Goal: Information Seeking & Learning: Learn about a topic

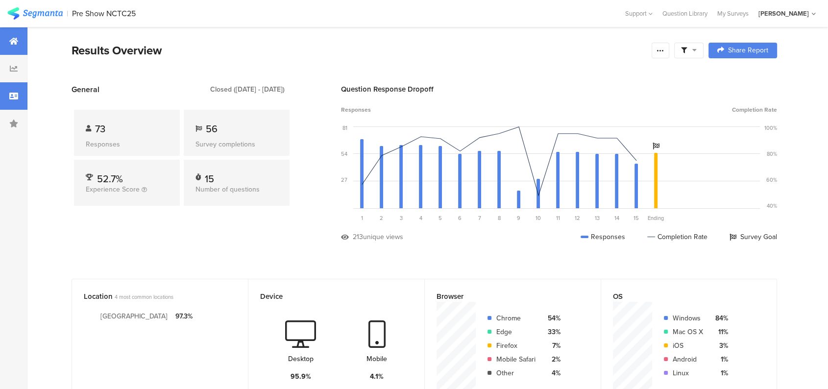
click at [16, 99] on icon at bounding box center [13, 96] width 9 height 8
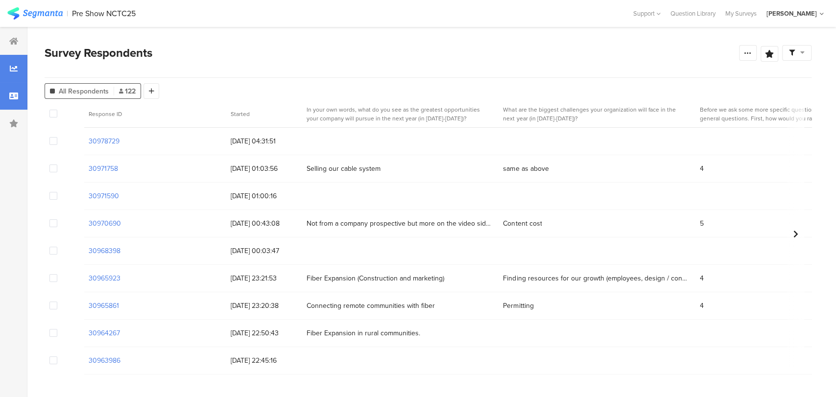
click at [3, 64] on div at bounding box center [13, 68] width 27 height 27
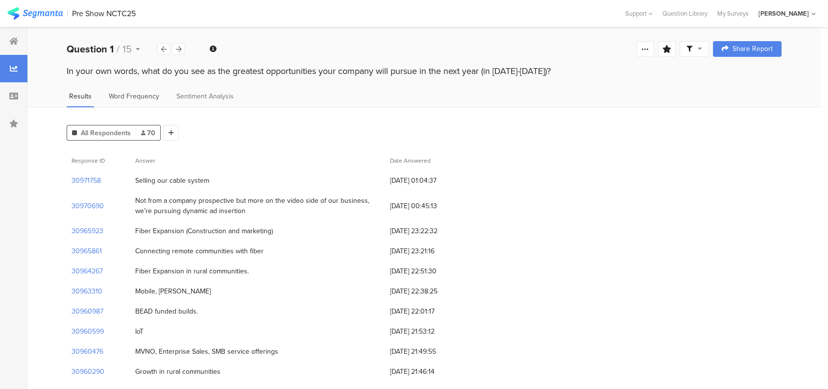
click at [132, 97] on span "Word Frequency" at bounding box center [134, 96] width 50 height 10
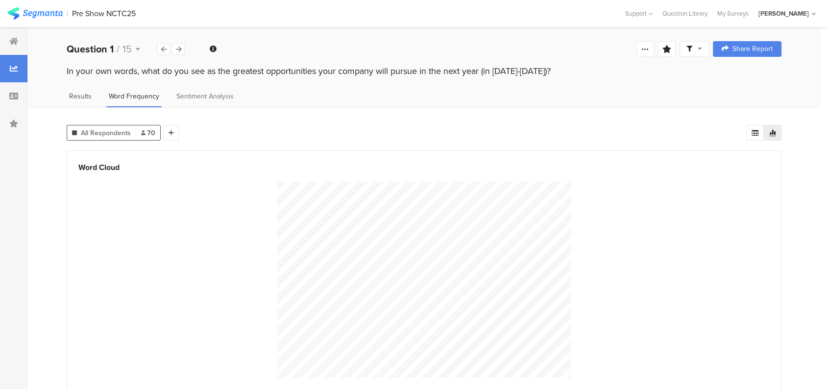
click at [72, 96] on span "Results" at bounding box center [80, 96] width 23 height 10
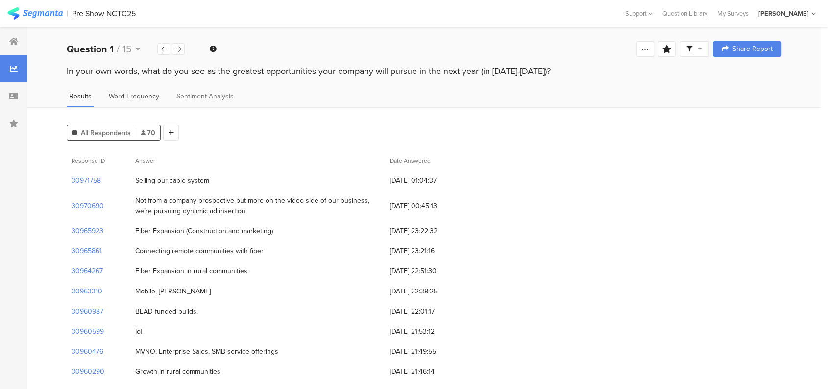
click at [139, 93] on span "Word Frequency" at bounding box center [134, 96] width 50 height 10
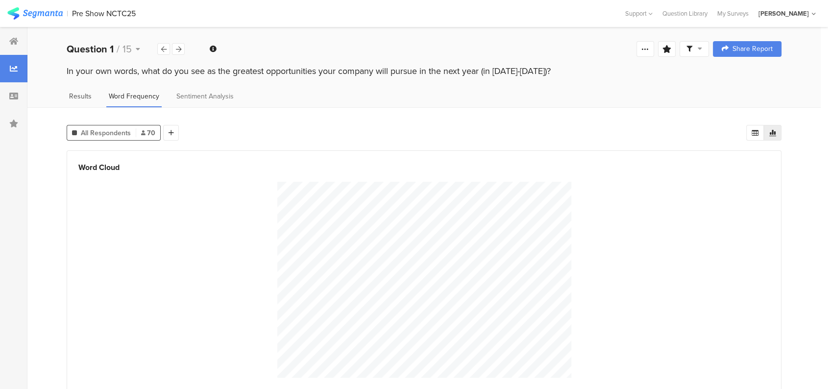
click at [81, 100] on span "Results" at bounding box center [80, 96] width 23 height 10
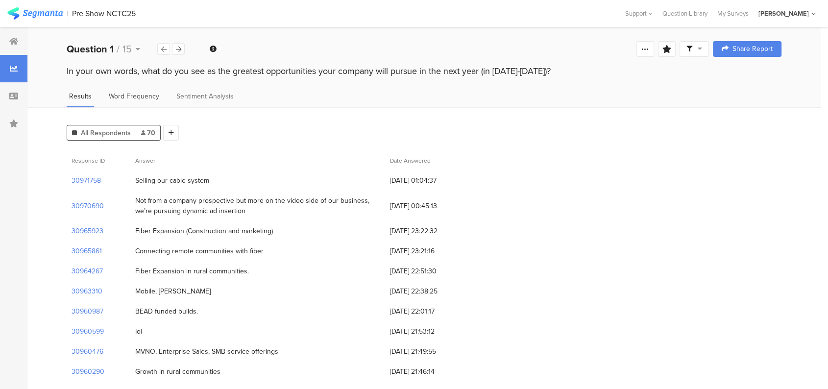
click at [119, 98] on span "Word Frequency" at bounding box center [134, 96] width 50 height 10
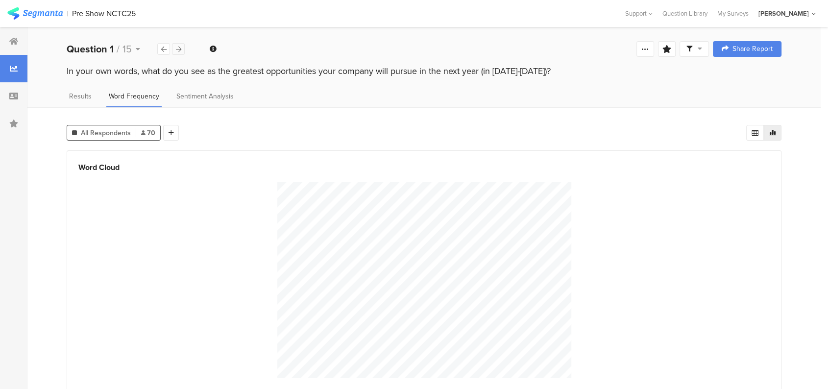
click at [178, 50] on icon at bounding box center [178, 49] width 5 height 6
click at [176, 50] on icon at bounding box center [178, 49] width 5 height 6
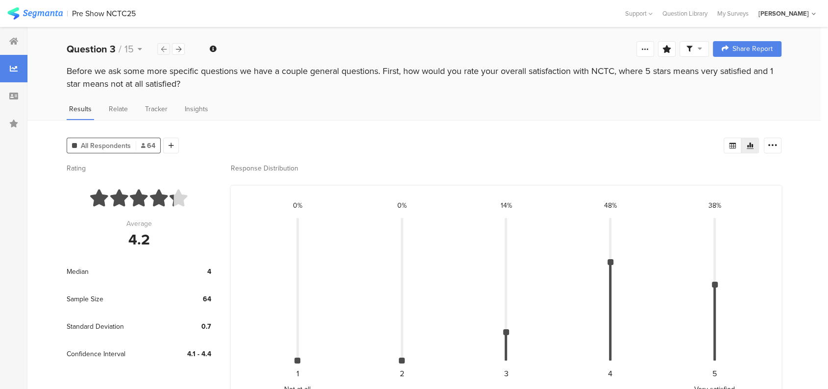
click at [161, 48] on icon at bounding box center [163, 49] width 5 height 6
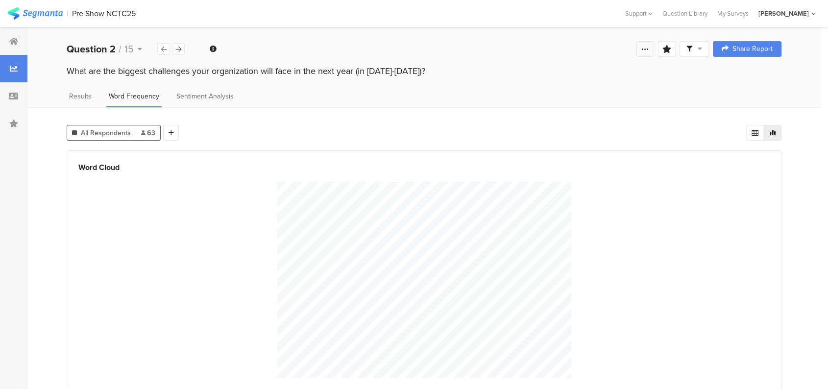
click at [649, 51] on icon at bounding box center [645, 49] width 8 height 8
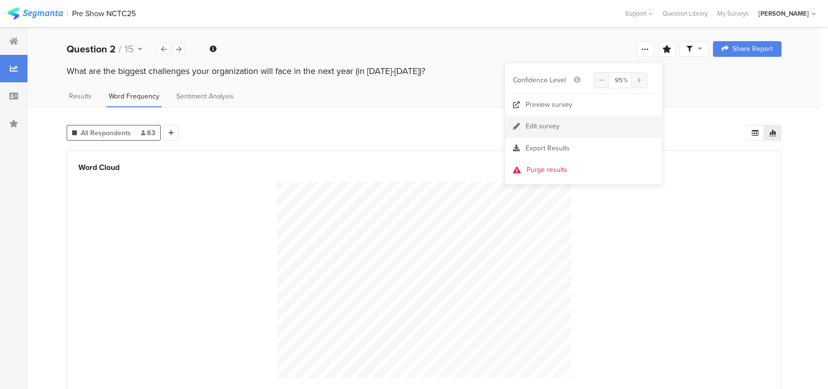
click at [596, 132] on link "Edit survey" at bounding box center [583, 127] width 157 height 22
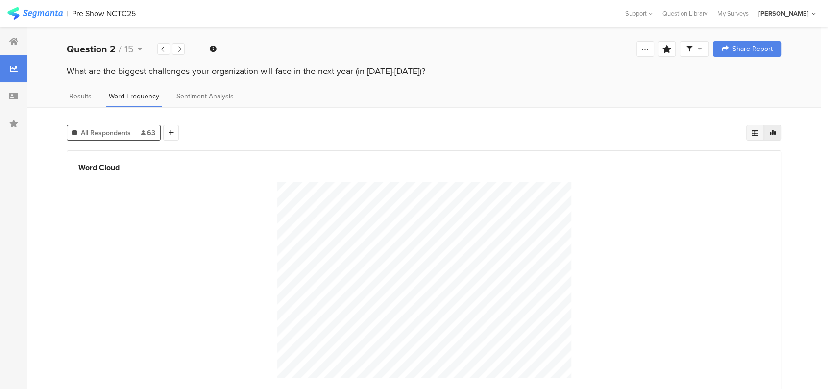
click at [758, 132] on icon at bounding box center [754, 133] width 7 height 6
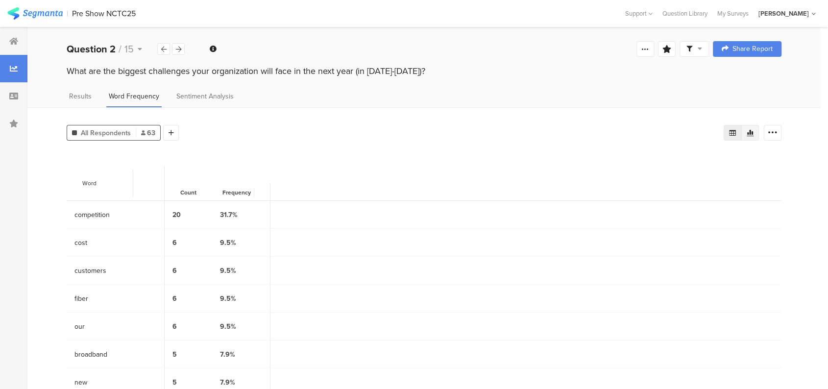
click at [759, 133] on div at bounding box center [750, 133] width 18 height 16
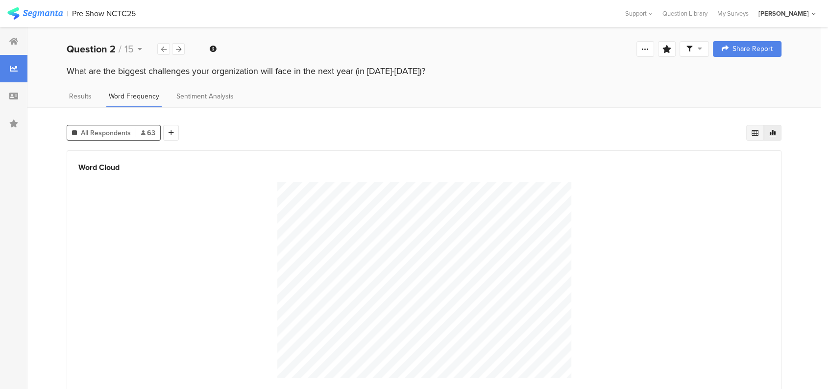
click at [759, 133] on icon at bounding box center [755, 133] width 8 height 8
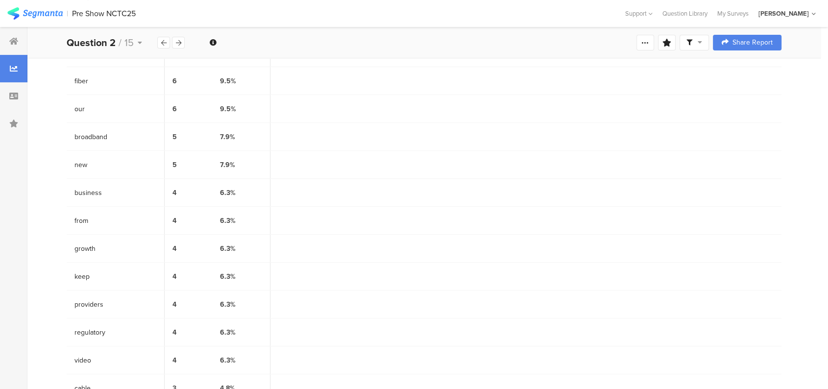
scroll to position [401, 0]
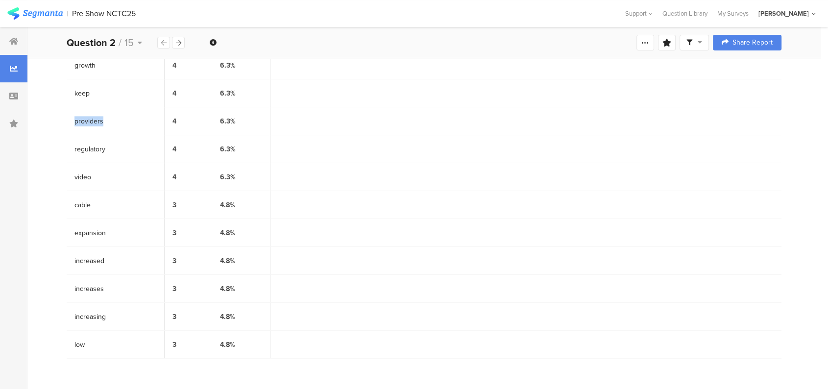
drag, startPoint x: 109, startPoint y: 125, endPoint x: 64, endPoint y: 116, distance: 45.4
click at [64, 116] on div "All Respondents 63 Add Segment Export as Excel Word Count Frequency competition…" at bounding box center [423, 49] width 793 height 685
copy span "providers"
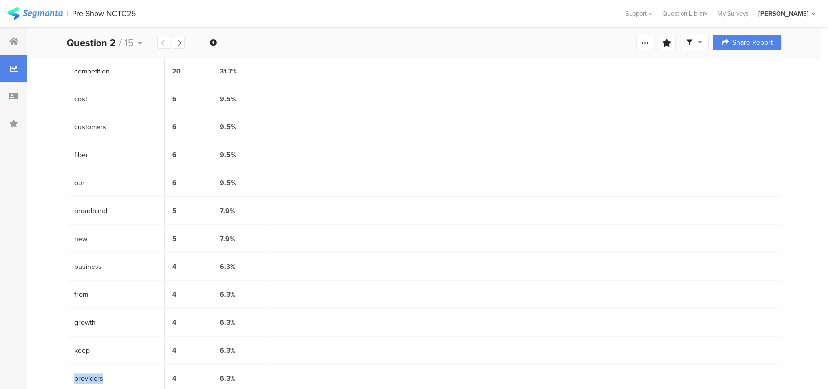
scroll to position [129, 0]
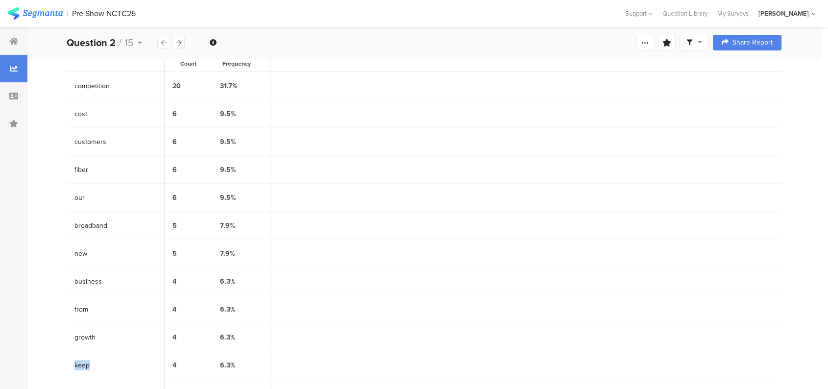
drag, startPoint x: 72, startPoint y: 361, endPoint x: 67, endPoint y: 362, distance: 5.5
click at [63, 361] on div "All Respondents 63 Add Segment Export as Excel Word Count Frequency competition…" at bounding box center [423, 320] width 793 height 685
copy span "keep"
drag, startPoint x: 111, startPoint y: 340, endPoint x: 43, endPoint y: 341, distance: 68.1
click at [43, 341] on div "All Respondents 63 Add Segment Export as Excel Word Count Frequency competition…" at bounding box center [423, 320] width 793 height 685
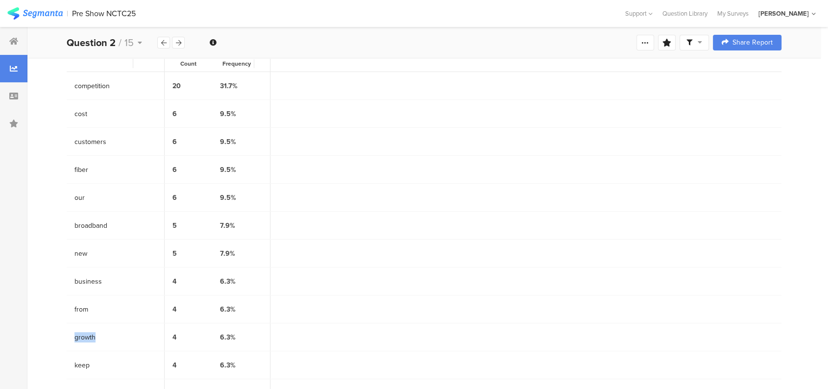
copy span "growth"
drag, startPoint x: 96, startPoint y: 308, endPoint x: 60, endPoint y: 306, distance: 35.8
click at [60, 306] on div "All Respondents 63 Add Segment Export as Excel Word Count Frequency competition…" at bounding box center [423, 320] width 793 height 685
copy span "from"
drag, startPoint x: 110, startPoint y: 277, endPoint x: 60, endPoint y: 282, distance: 50.7
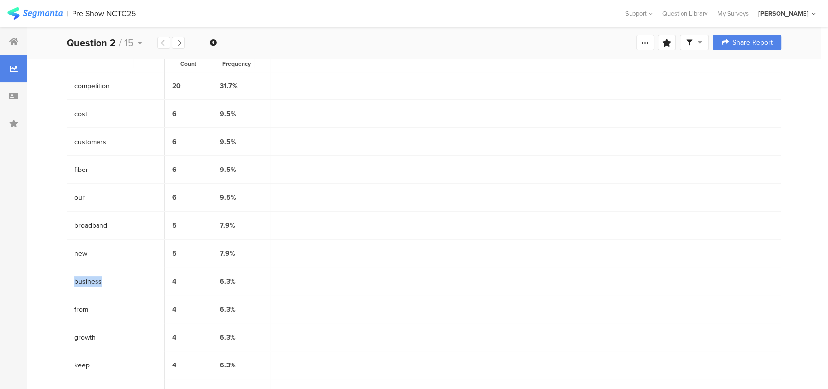
click at [60, 282] on div "All Respondents 63 Add Segment Export as Excel Word Count Frequency competition…" at bounding box center [423, 320] width 793 height 685
copy span "business"
drag, startPoint x: 102, startPoint y: 249, endPoint x: 52, endPoint y: 248, distance: 49.5
click at [55, 248] on div "All Respondents 63 Add Segment Export as Excel Word Count Frequency competition…" at bounding box center [423, 320] width 793 height 685
copy span "new"
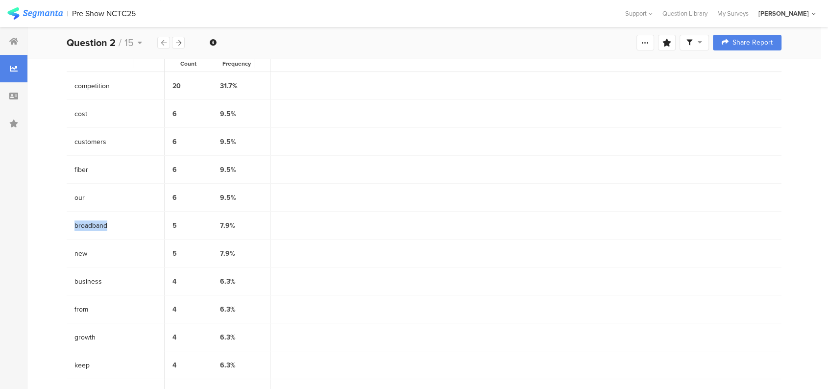
drag, startPoint x: 115, startPoint y: 225, endPoint x: 64, endPoint y: 226, distance: 51.4
click at [64, 226] on div "All Respondents 63 Add Segment Export as Excel Word Count Frequency competition…" at bounding box center [423, 320] width 793 height 685
copy span "broadband"
drag, startPoint x: 98, startPoint y: 195, endPoint x: 57, endPoint y: 193, distance: 41.3
click at [57, 193] on div "All Respondents 63 Add Segment Export as Excel Word Count Frequency competition…" at bounding box center [423, 320] width 793 height 685
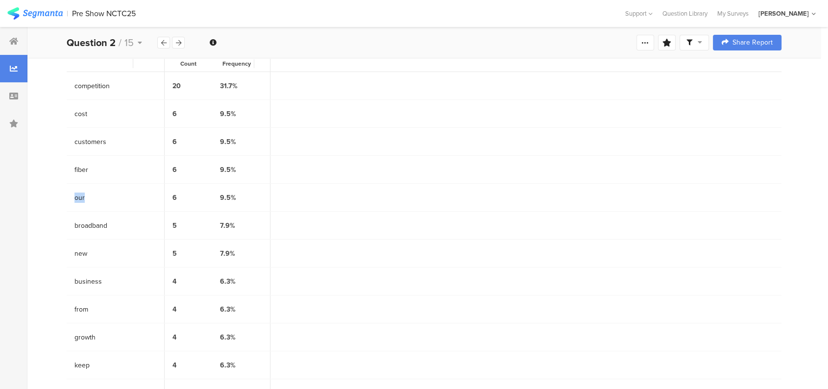
copy span "our"
drag, startPoint x: 97, startPoint y: 166, endPoint x: 48, endPoint y: 169, distance: 49.1
click at [51, 169] on div "All Respondents 63 Add Segment Export as Excel Word Count Frequency competition…" at bounding box center [423, 320] width 793 height 685
copy span "fiber"
drag, startPoint x: 117, startPoint y: 136, endPoint x: 55, endPoint y: 135, distance: 62.2
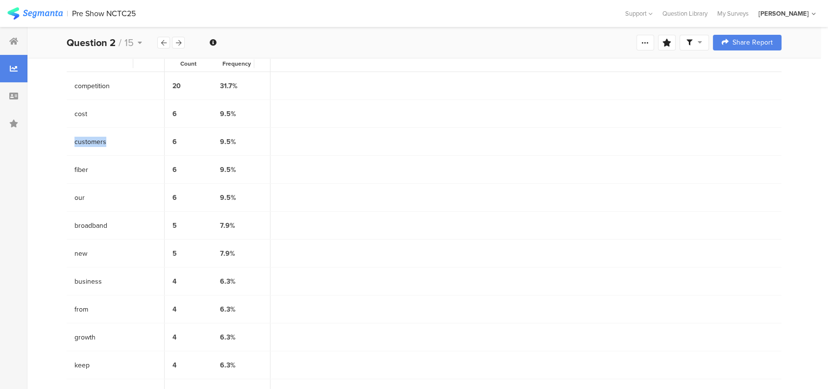
click at [55, 135] on div "All Respondents 63 Add Segment Export as Excel Word Count Frequency competition…" at bounding box center [423, 320] width 793 height 685
copy span "customers"
drag, startPoint x: 66, startPoint y: 117, endPoint x: 53, endPoint y: 116, distance: 12.8
click at [54, 116] on div "All Respondents 63 Add Segment Export as Excel Word Count Frequency competition…" at bounding box center [423, 320] width 793 height 685
drag, startPoint x: 118, startPoint y: 87, endPoint x: 46, endPoint y: 81, distance: 72.7
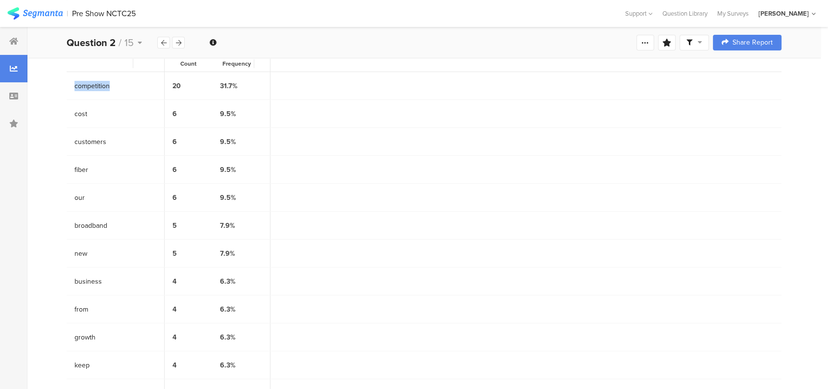
click at [46, 81] on div "All Respondents 63 Add Segment Export as Excel Word Count Frequency competition…" at bounding box center [423, 320] width 793 height 685
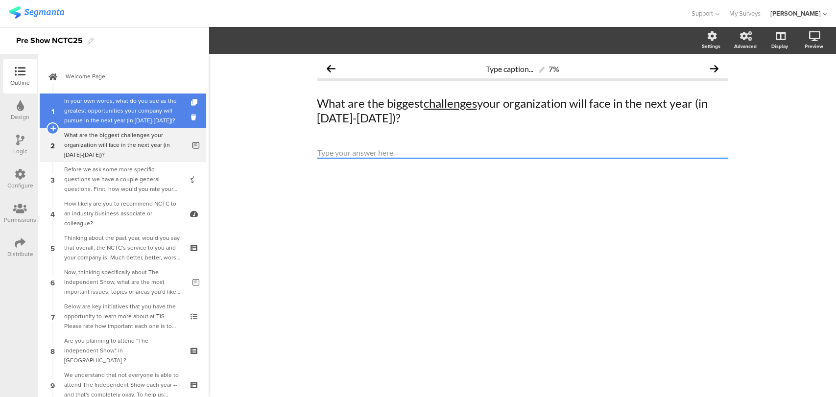
click at [100, 114] on div "In your own words, what do you see as the greatest opportunities your company w…" at bounding box center [124, 110] width 121 height 29
